Goal: Task Accomplishment & Management: Use online tool/utility

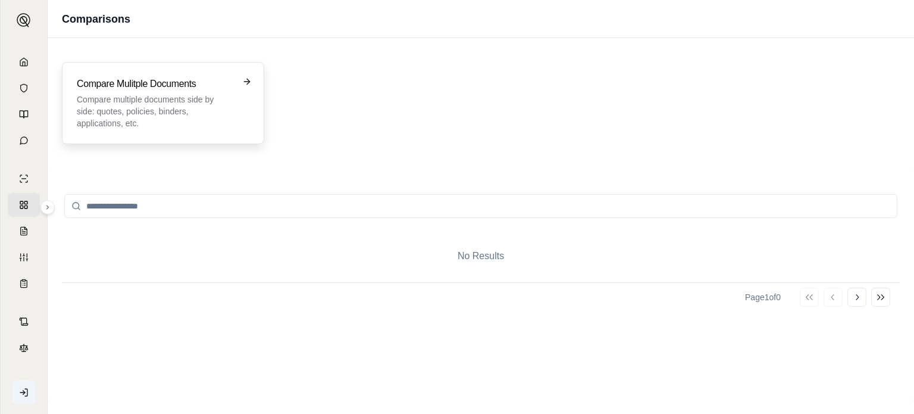
click at [232, 85] on h3 "Compare Mulitple Documents" at bounding box center [155, 84] width 156 height 14
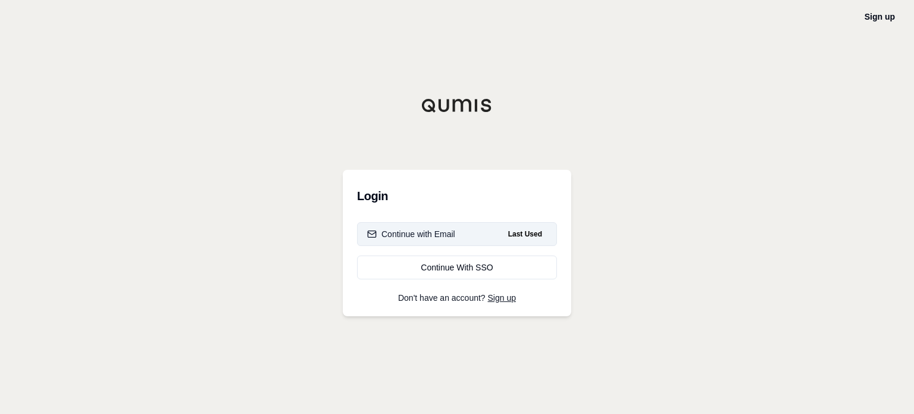
click at [456, 236] on button "Continue with Email Last Used" at bounding box center [457, 234] width 200 height 24
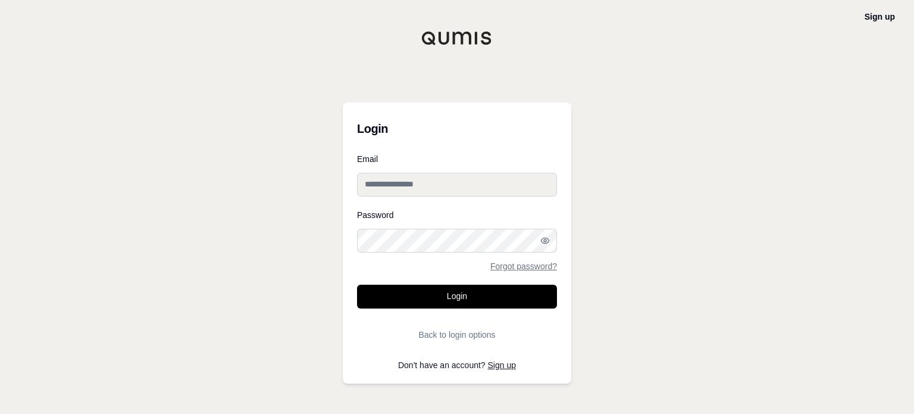
type input "**********"
click at [429, 306] on button "Login" at bounding box center [457, 296] width 200 height 24
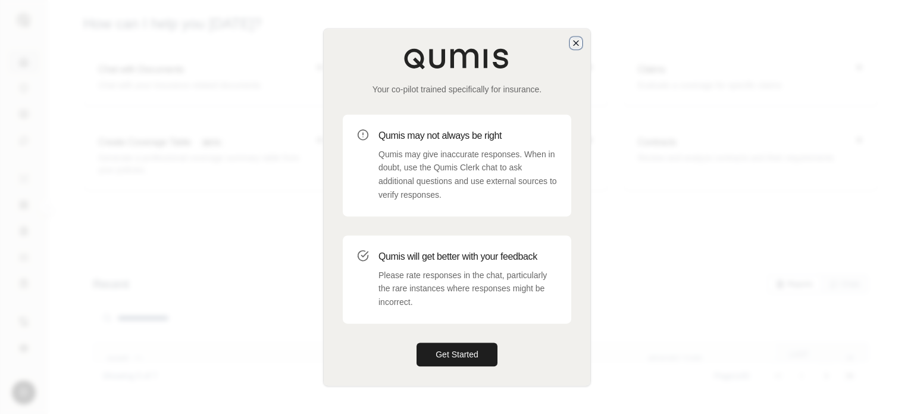
click at [578, 40] on icon "button" at bounding box center [576, 42] width 5 height 5
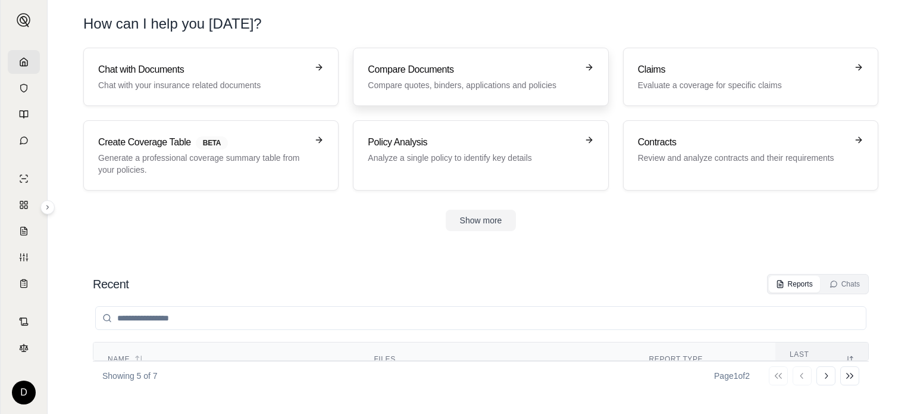
click at [440, 85] on p "Compare quotes, binders, applications and policies" at bounding box center [472, 85] width 209 height 12
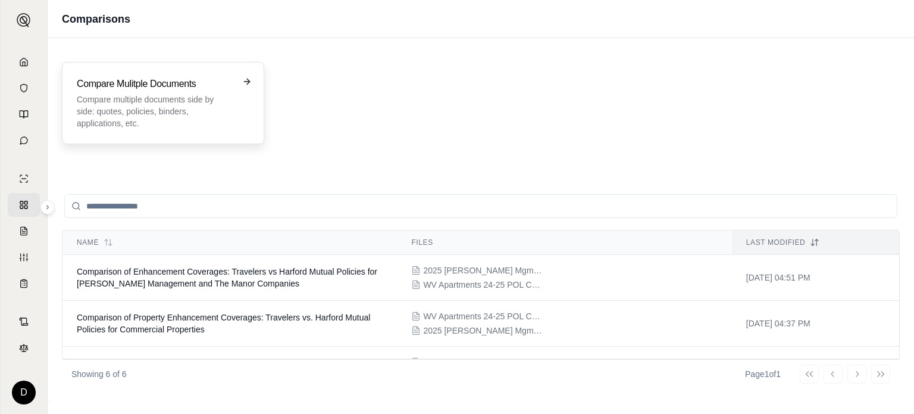
click at [242, 80] on icon at bounding box center [247, 82] width 10 height 10
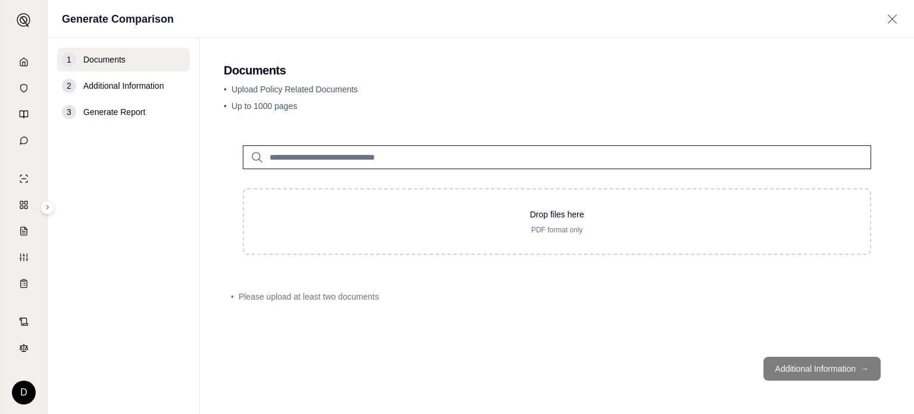
click at [336, 159] on input "search" at bounding box center [557, 157] width 628 height 24
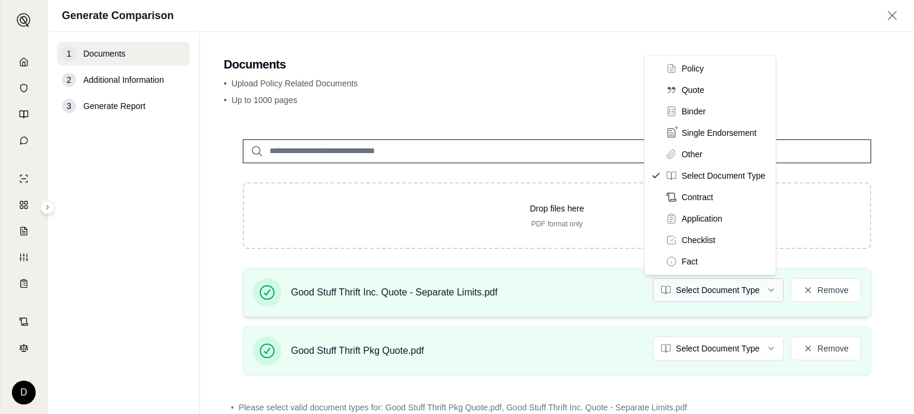
click at [760, 289] on html "D Generate Comparison 1 Documents 2 Additional Information 3 Generate Report Do…" at bounding box center [457, 251] width 914 height 503
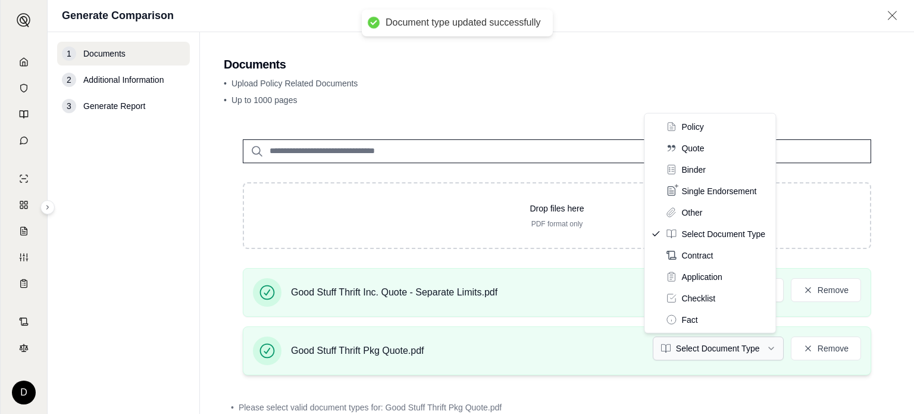
click at [754, 347] on html "Document type updated successfully D Generate Comparison 1 Documents 2 Addition…" at bounding box center [457, 251] width 914 height 503
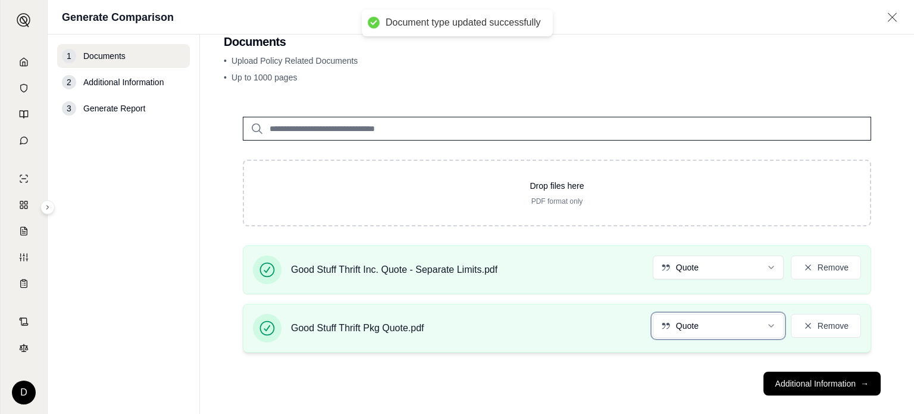
scroll to position [39, 0]
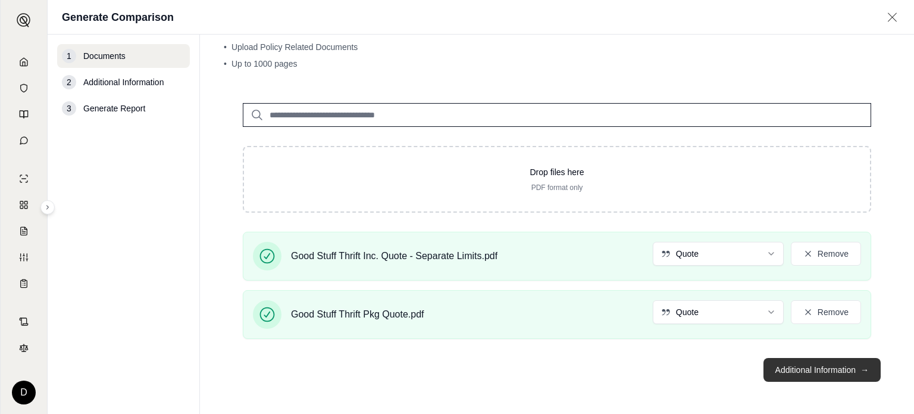
click at [788, 370] on button "Additional Information →" at bounding box center [821, 370] width 117 height 24
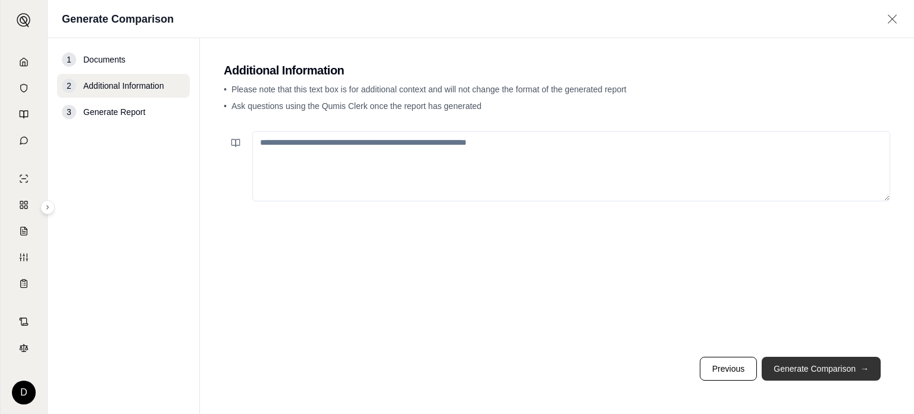
scroll to position [0, 0]
click at [800, 365] on button "Generate Comparison →" at bounding box center [821, 368] width 119 height 24
